Goal: Task Accomplishment & Management: Use online tool/utility

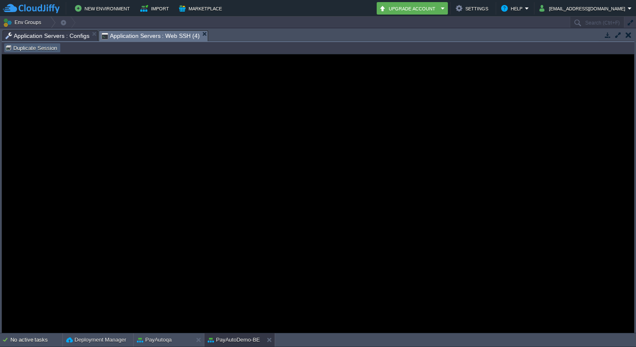
scroll to position [114, 0]
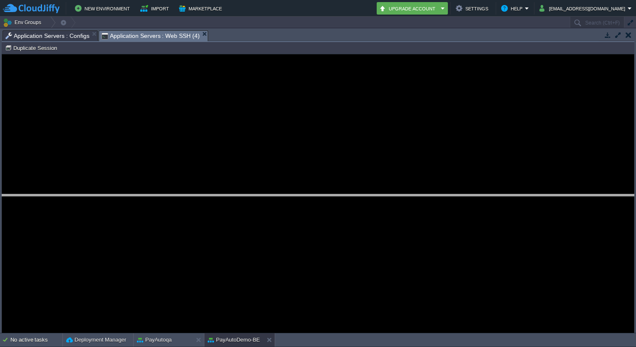
drag, startPoint x: 229, startPoint y: 37, endPoint x: 215, endPoint y: 199, distance: 162.2
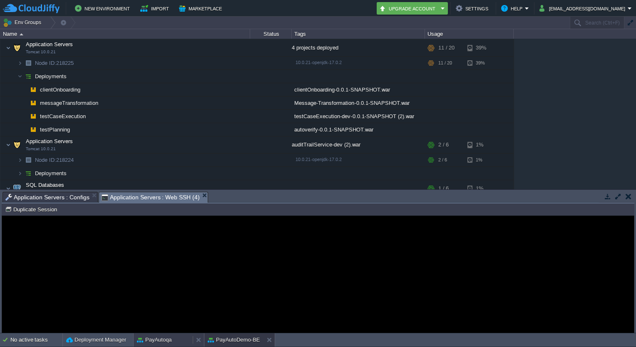
click at [168, 337] on button "PayAutoqa" at bounding box center [154, 340] width 35 height 8
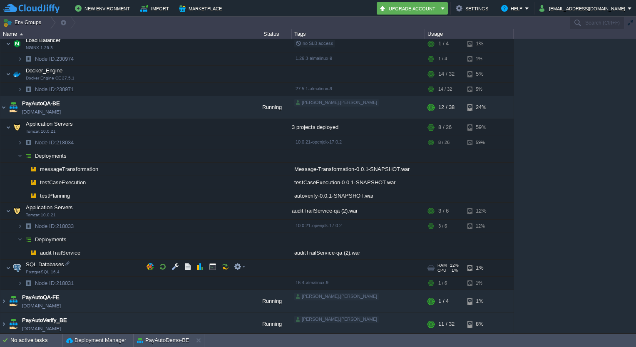
scroll to position [357, 0]
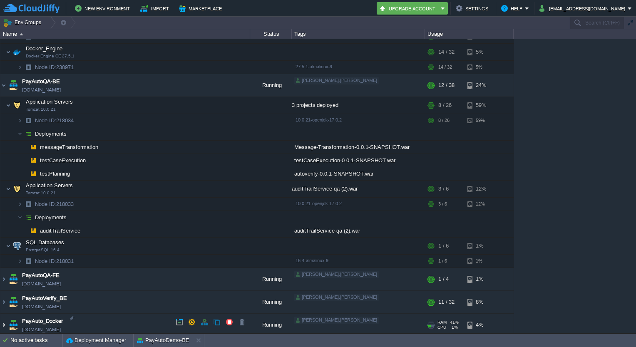
click at [4, 320] on img at bounding box center [3, 325] width 7 height 22
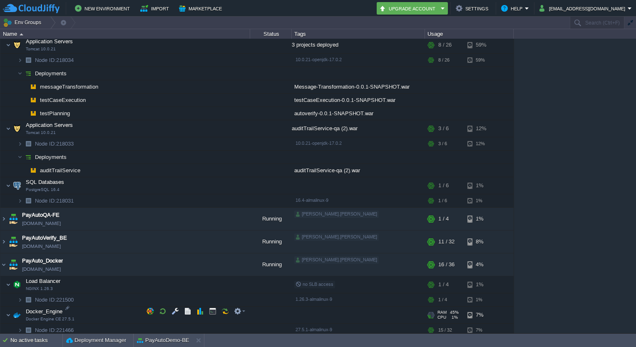
click at [216, 307] on td "Docker_Engine Docker Engine CE 27.5.1" at bounding box center [125, 315] width 250 height 17
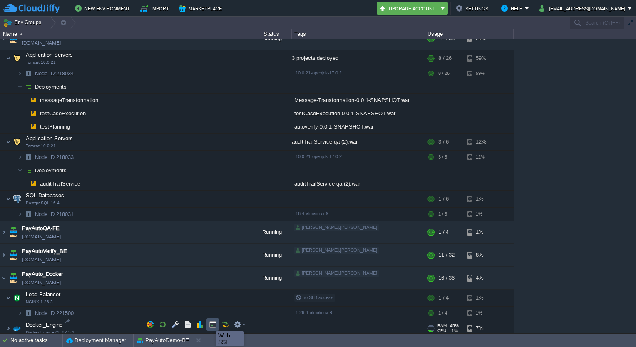
click at [210, 324] on button "button" at bounding box center [212, 324] width 7 height 7
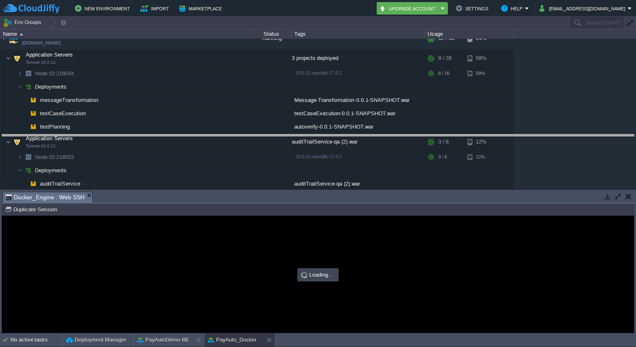
drag, startPoint x: 270, startPoint y: 199, endPoint x: 284, endPoint y: 141, distance: 59.9
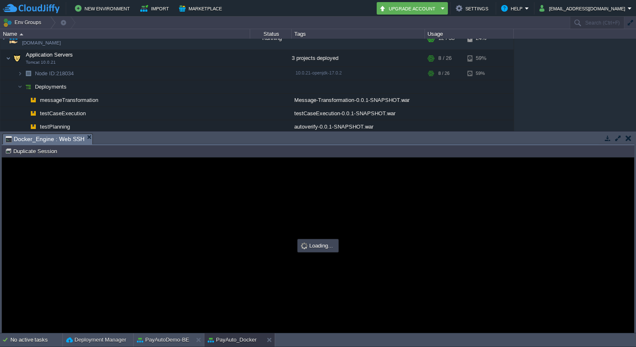
scroll to position [0, 0]
type input "#000000"
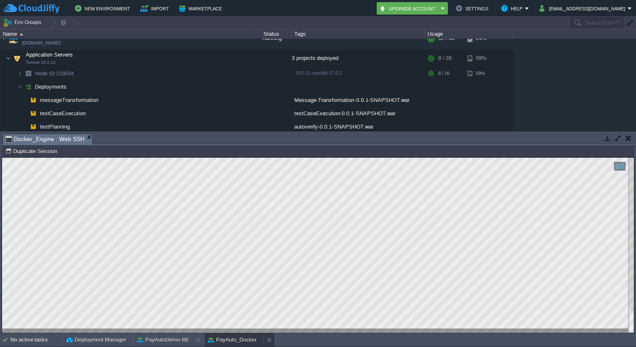
click at [227, 339] on button "PayAuto_Docker" at bounding box center [232, 340] width 49 height 8
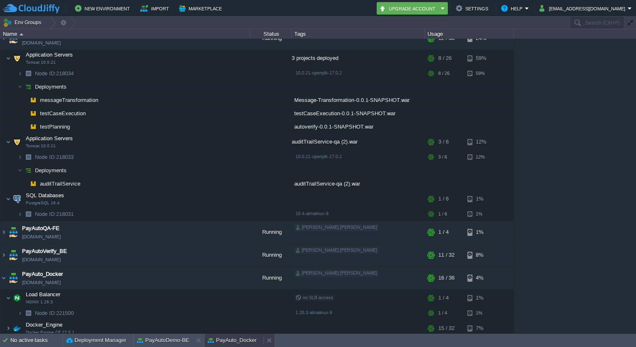
click at [223, 339] on button "PayAuto_Docker" at bounding box center [232, 340] width 49 height 8
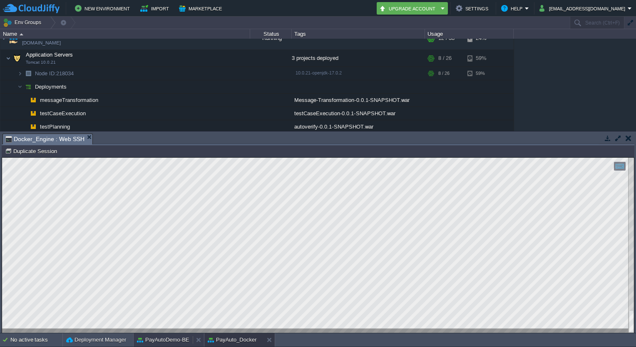
click at [178, 337] on button "PayAutoDemo-BE" at bounding box center [163, 340] width 52 height 8
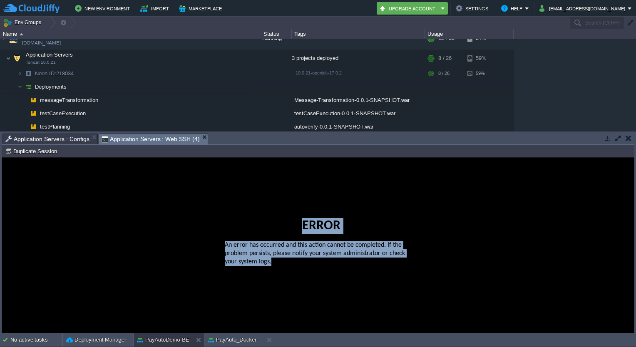
drag, startPoint x: 140, startPoint y: 190, endPoint x: 239, endPoint y: 298, distance: 146.1
click at [239, 298] on guac-modal "Error An error has occurred and this action cannot be completed. If the problem…" at bounding box center [318, 245] width 632 height 175
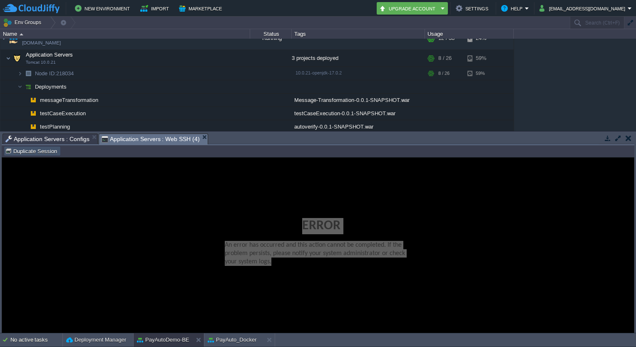
click at [45, 152] on button "Duplicate Session" at bounding box center [32, 150] width 55 height 7
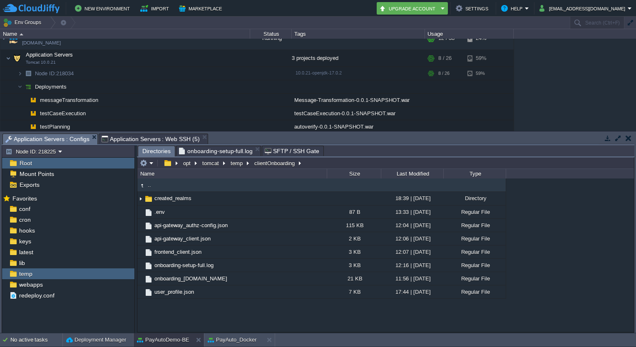
click at [55, 136] on span "Application Servers : Configs" at bounding box center [47, 139] width 84 height 10
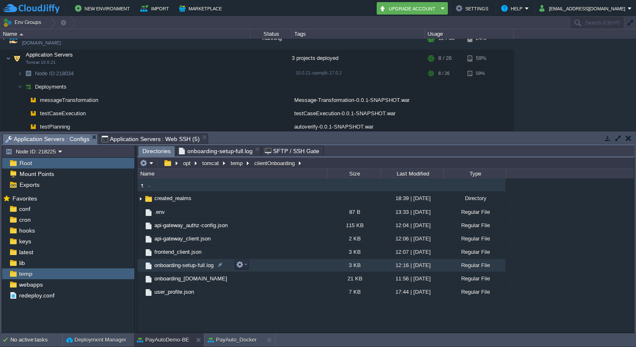
click at [184, 269] on span "onboarding-setup-full.log" at bounding box center [184, 265] width 62 height 7
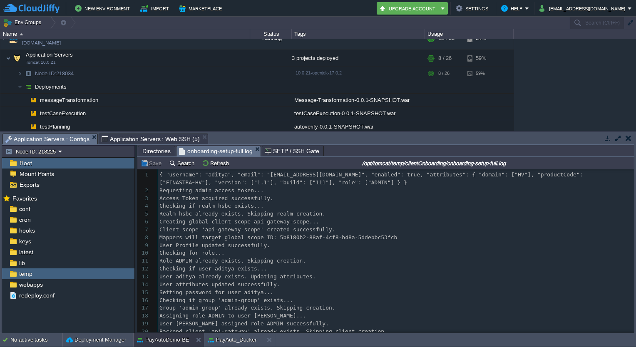
scroll to position [193, 0]
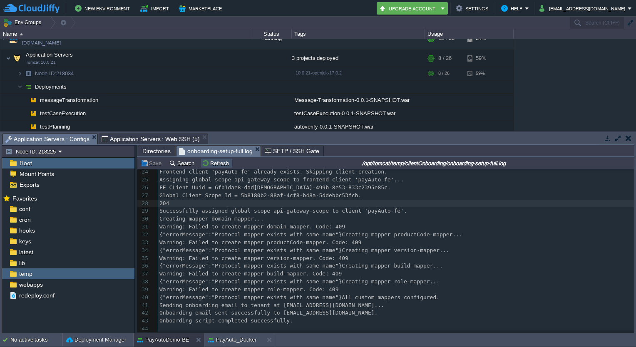
click at [213, 166] on button "Refresh" at bounding box center [217, 162] width 30 height 7
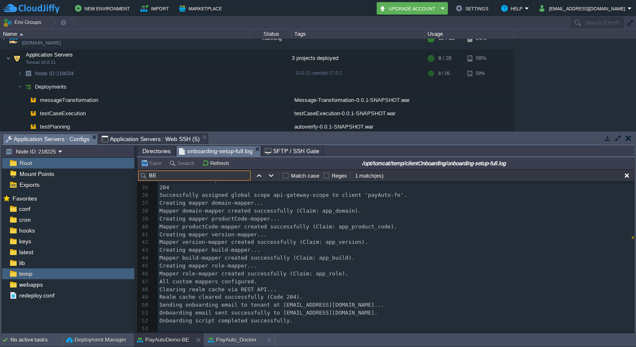
scroll to position [134, 0]
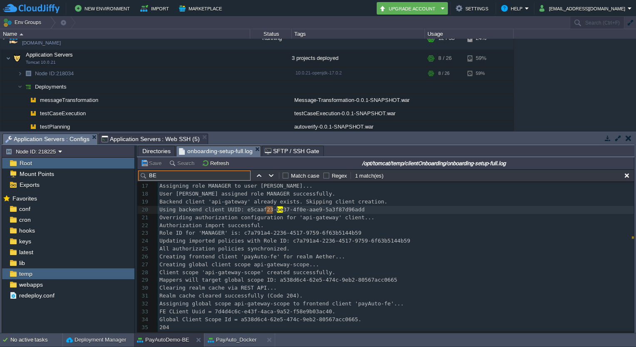
type input "B"
type textarea "e5caaf23-be37-4f0e-aae9-5a3f87d96add"
drag, startPoint x: 240, startPoint y: 211, endPoint x: 346, endPoint y: 211, distance: 106.2
click at [178, 342] on button "PayAutoDemo-BE" at bounding box center [163, 340] width 52 height 8
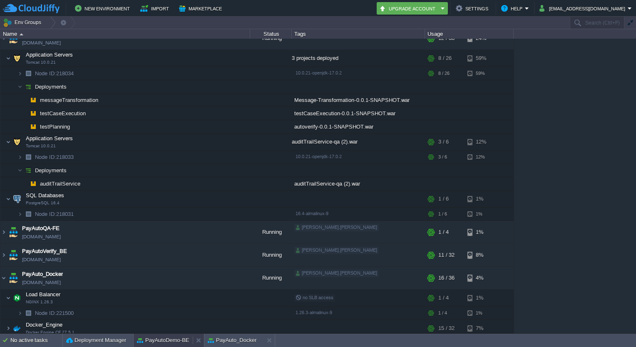
click at [178, 342] on button "PayAutoDemo-BE" at bounding box center [163, 340] width 52 height 8
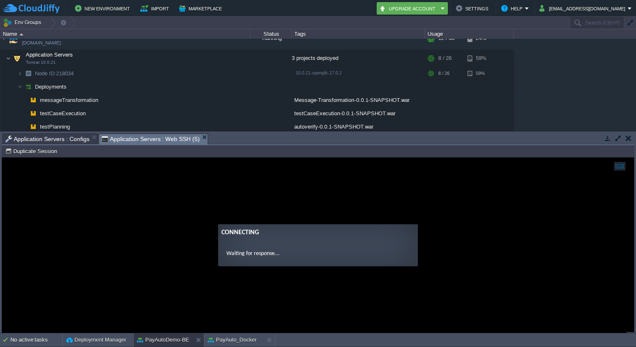
click at [163, 137] on span "Application Servers : Web SSH (5)" at bounding box center [151, 139] width 98 height 10
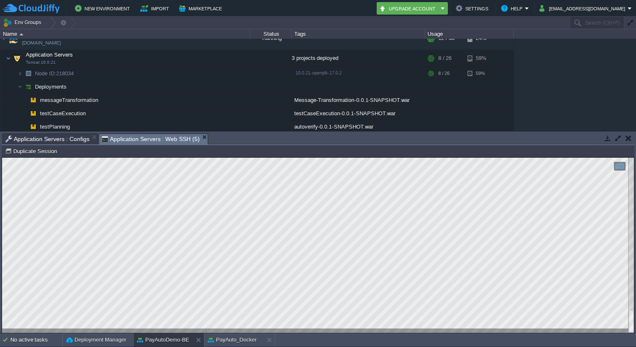
click at [254, 329] on div at bounding box center [318, 245] width 632 height 175
